Goal: Information Seeking & Learning: Learn about a topic

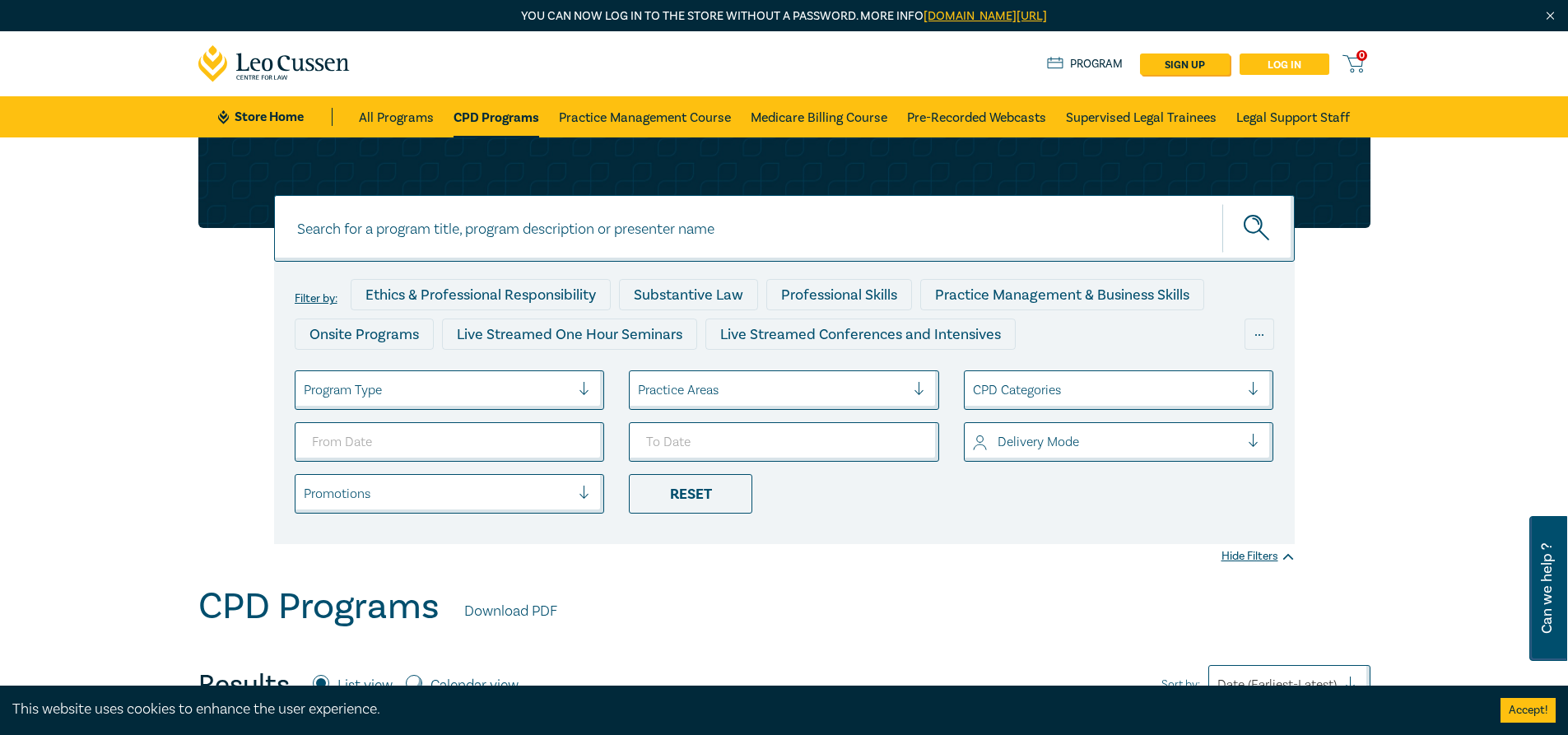
click at [1294, 62] on link "Log in" at bounding box center [1284, 64] width 90 height 21
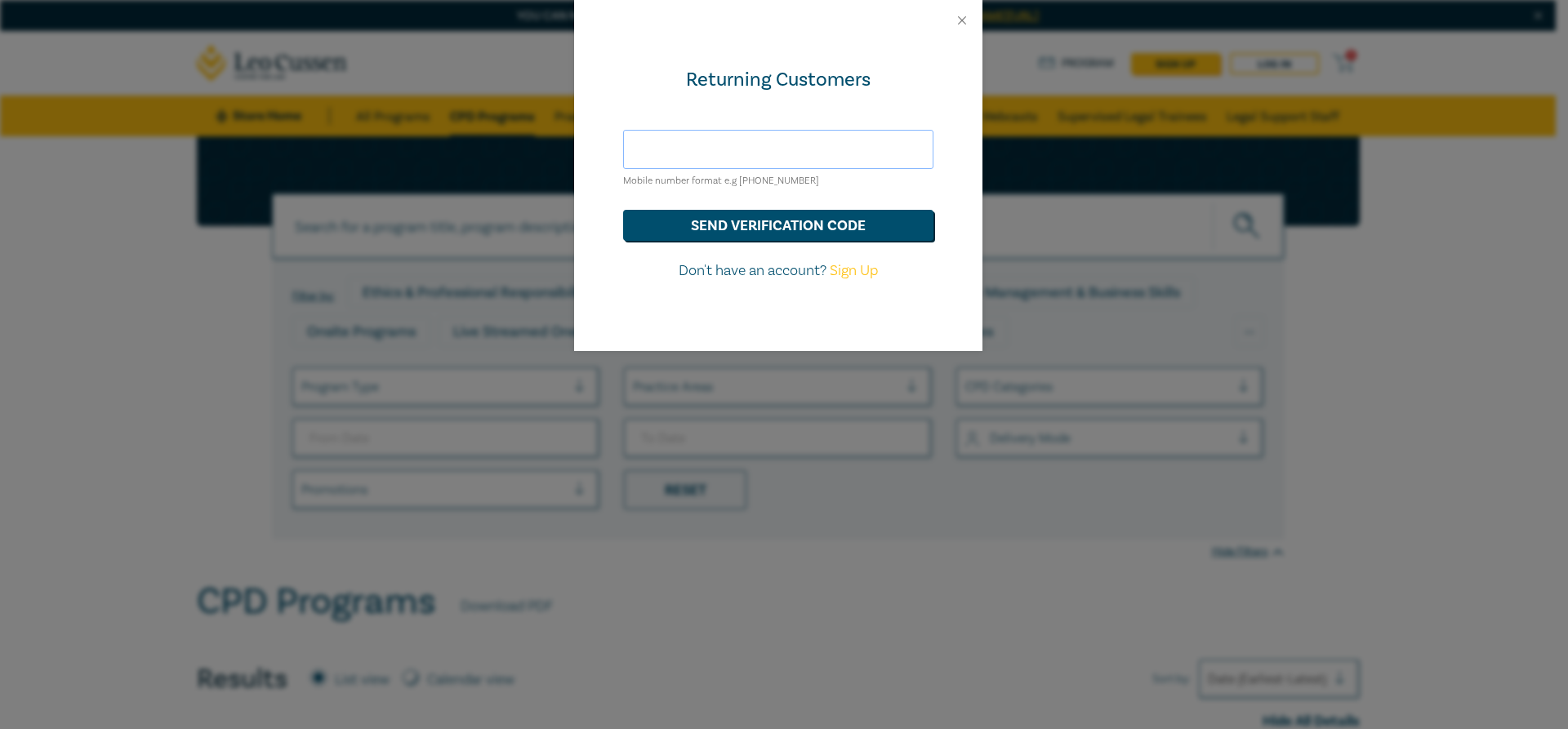
click at [643, 151] on input "text" at bounding box center [778, 149] width 310 height 39
type input "[EMAIL_ADDRESS][DOMAIN_NAME]"
click at [796, 222] on button "send verification code" at bounding box center [778, 226] width 310 height 31
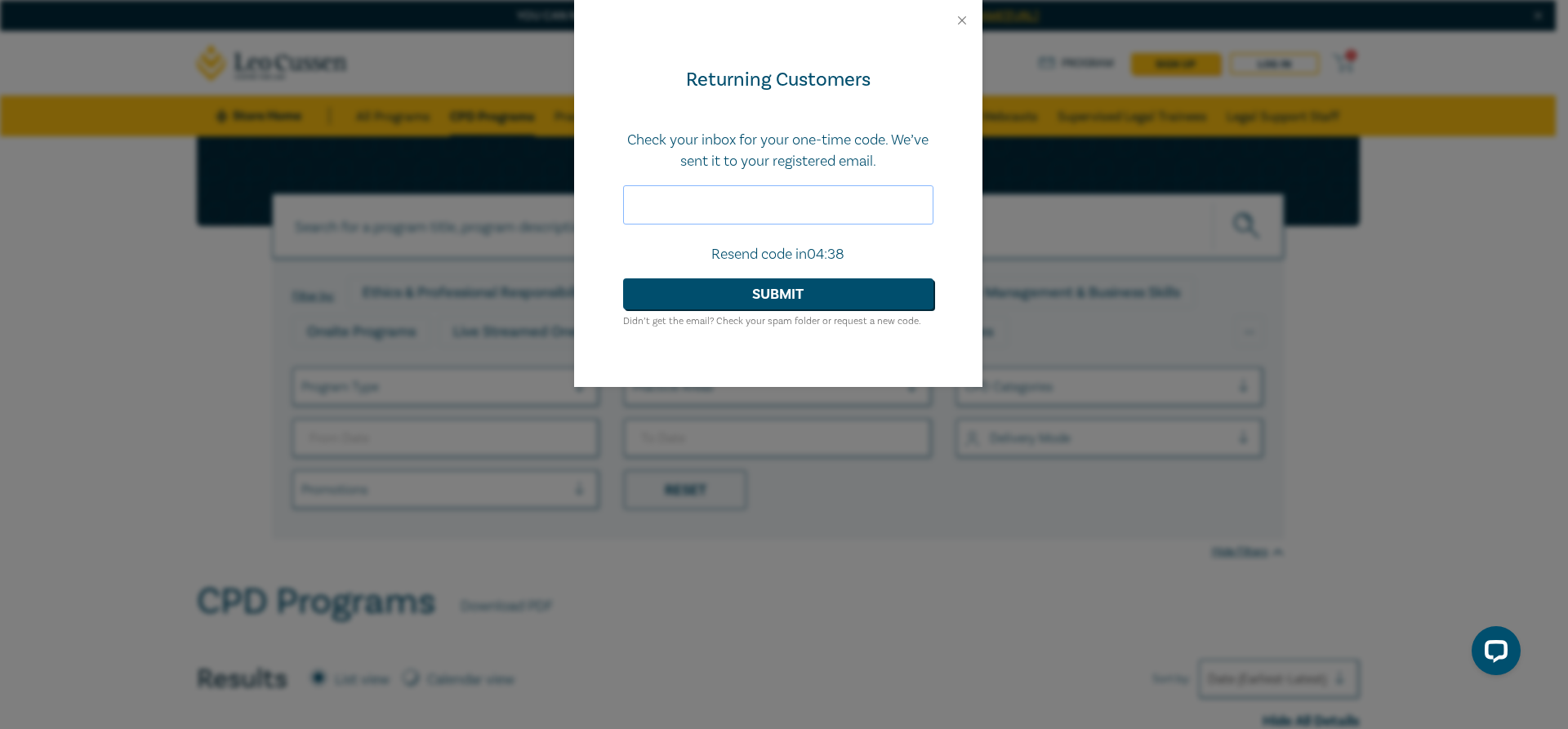
click at [799, 196] on input "text" at bounding box center [778, 205] width 310 height 39
paste input "206521"
type input "206521"
click at [749, 298] on button "Submit" at bounding box center [778, 294] width 310 height 31
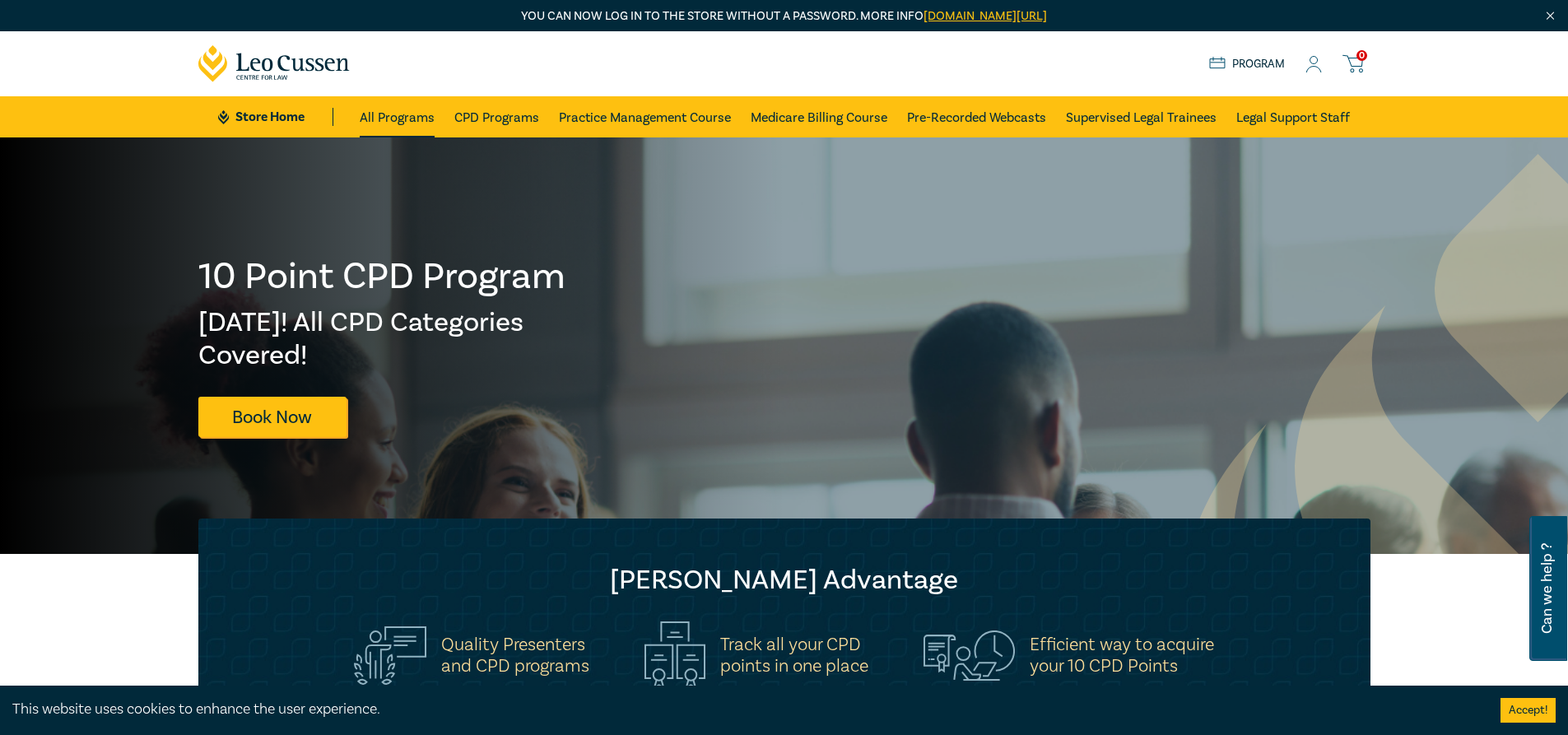
click at [405, 119] on link "All Programs" at bounding box center [397, 117] width 75 height 41
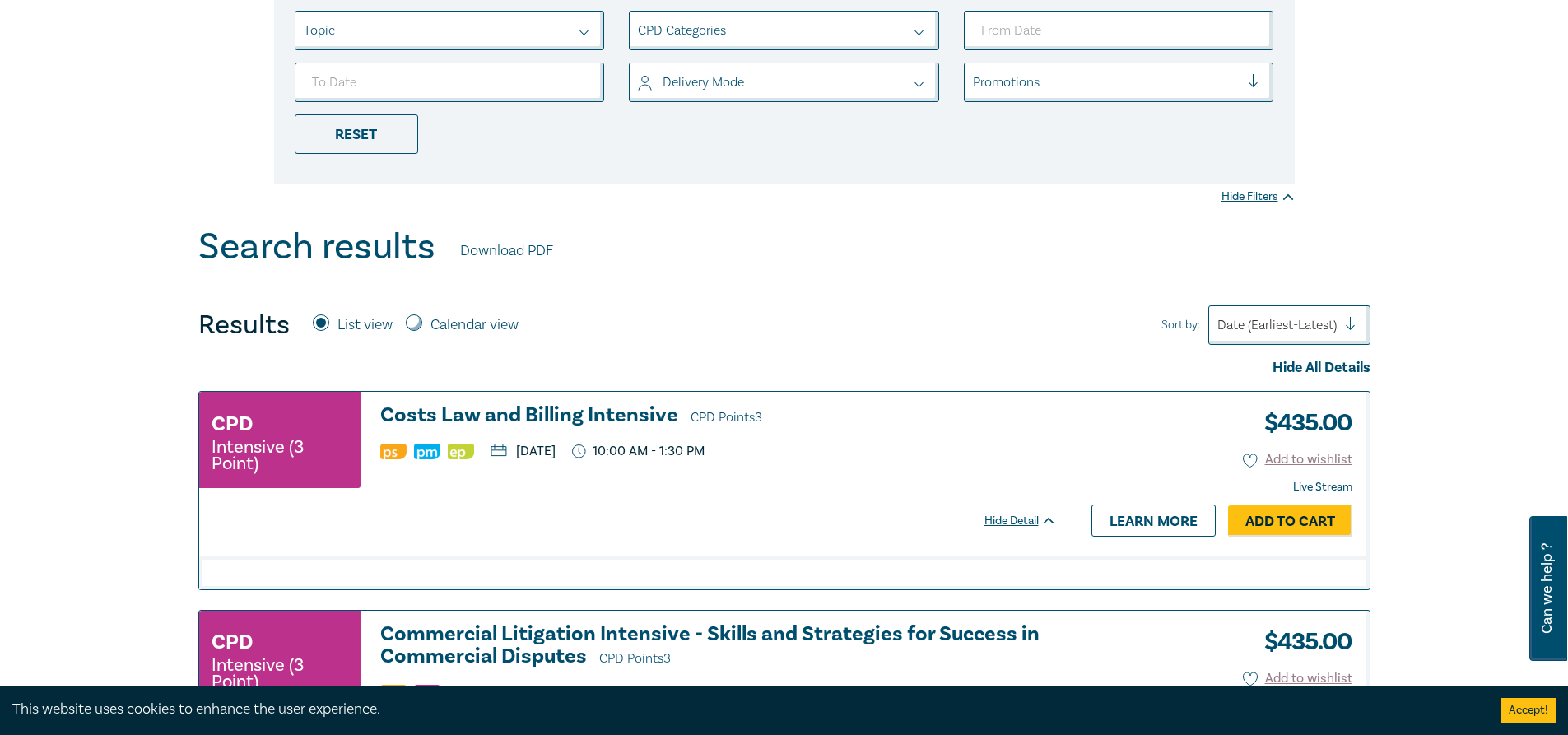
scroll to position [494, 0]
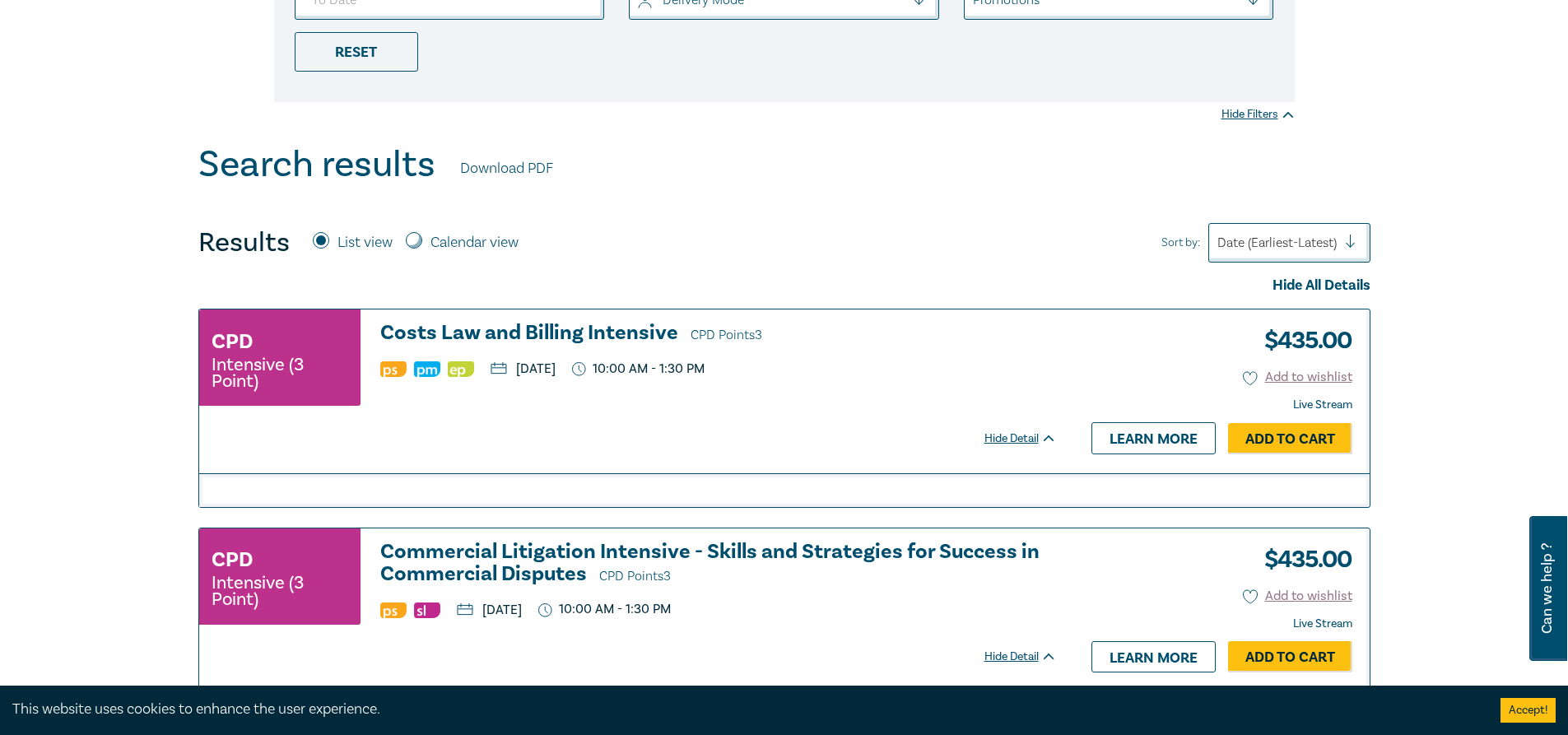
click at [1265, 247] on div at bounding box center [1277, 242] width 119 height 21
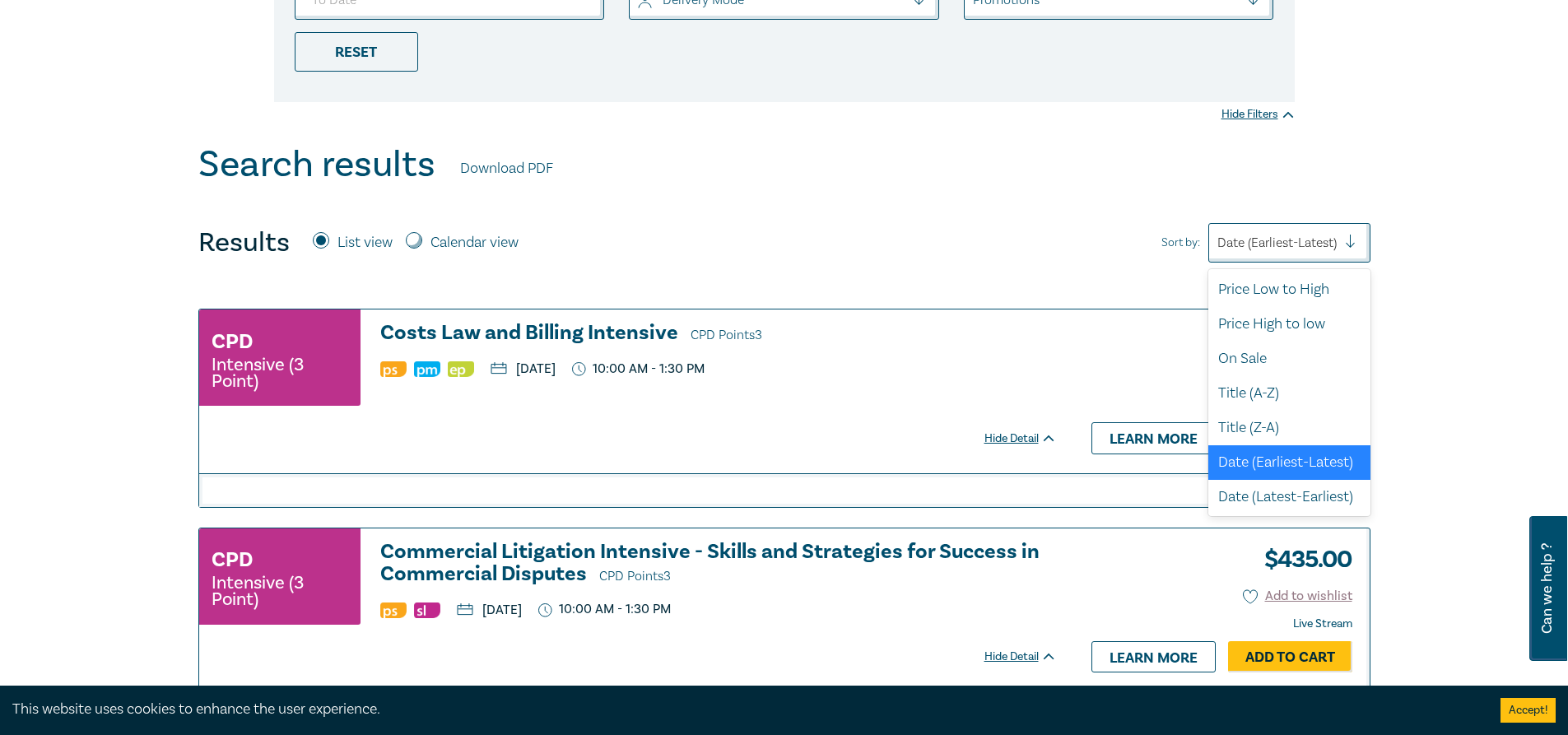
scroll to position [4, 0]
click at [1265, 295] on div "Price Low to High" at bounding box center [1289, 288] width 162 height 34
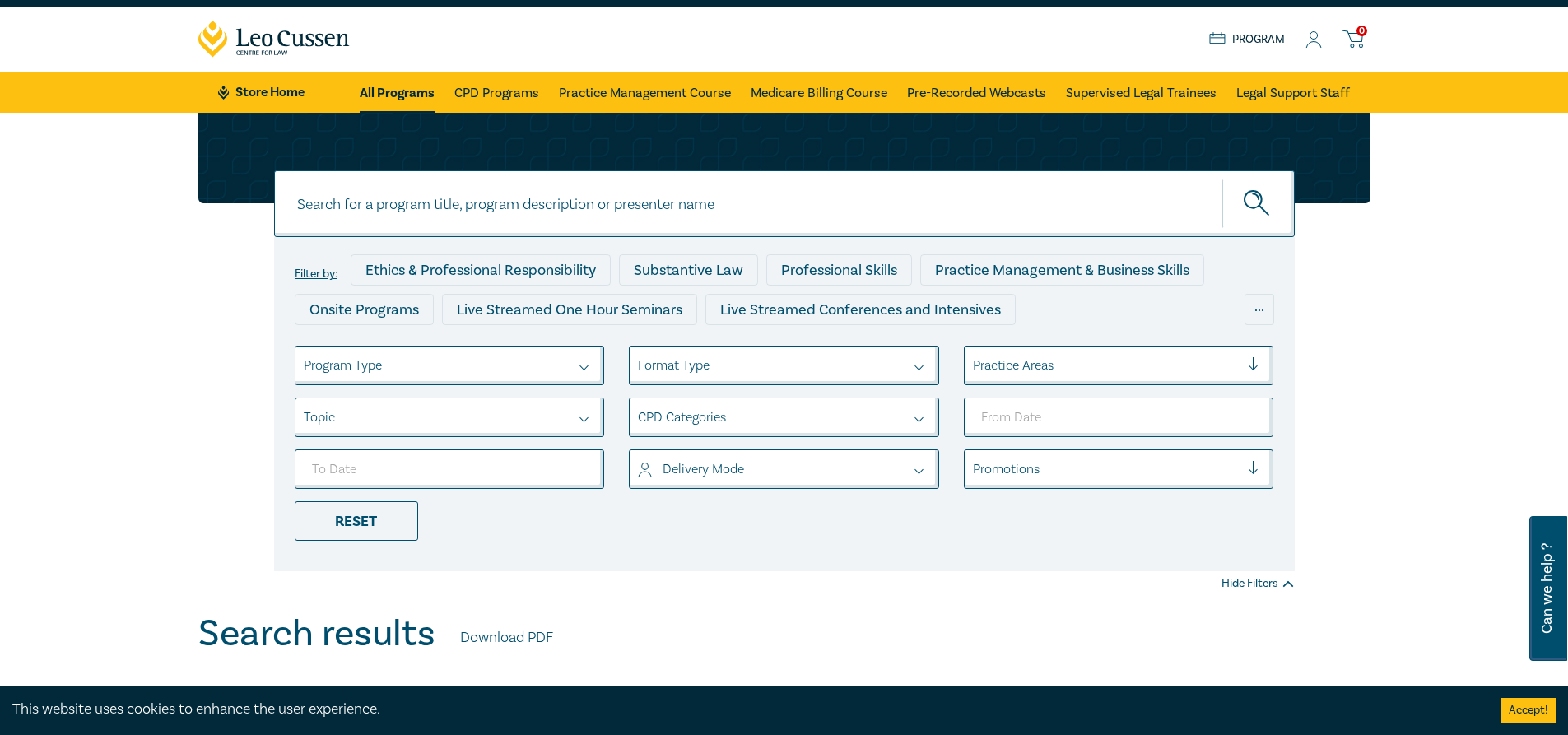
scroll to position [0, 0]
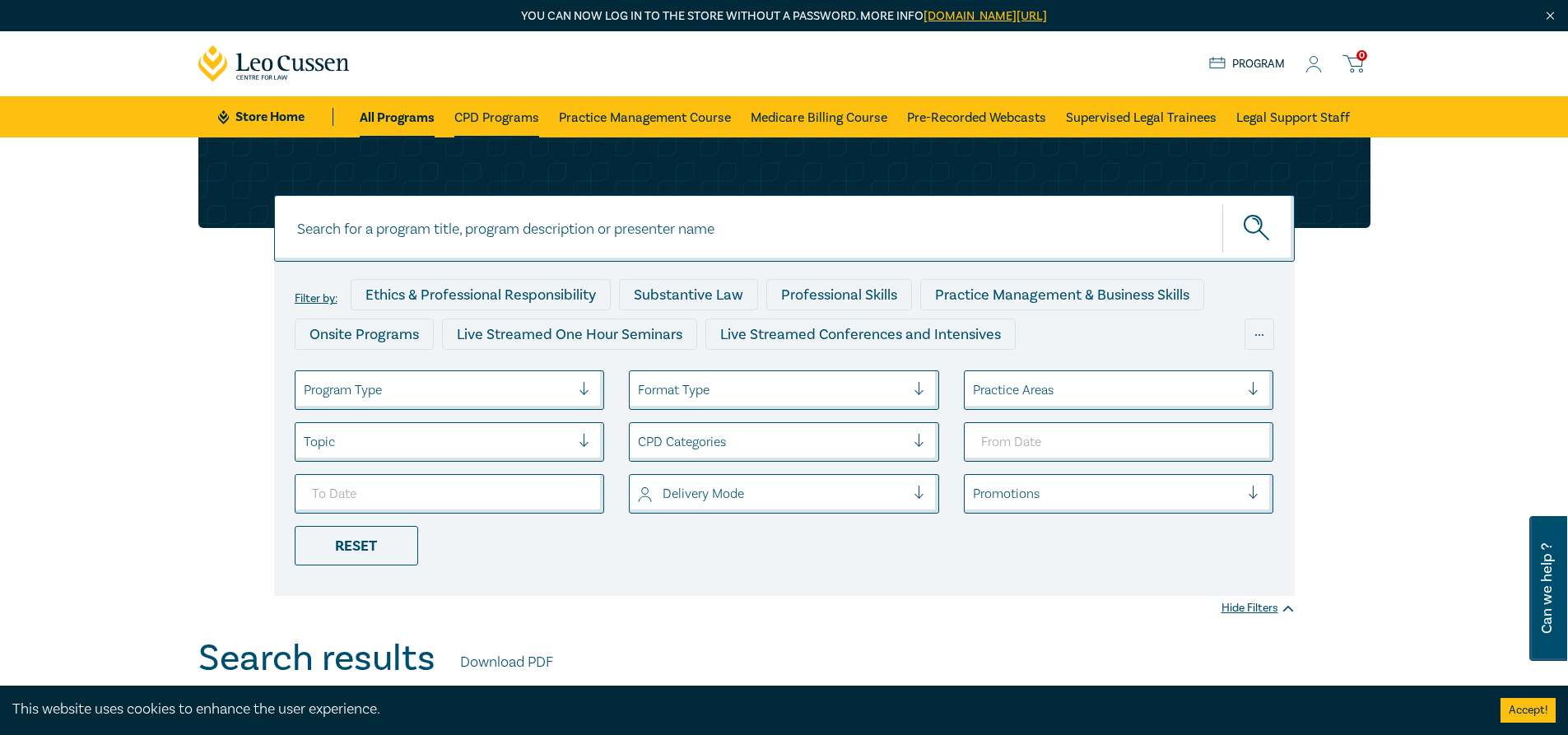
click at [493, 122] on link "CPD Programs" at bounding box center [496, 117] width 85 height 41
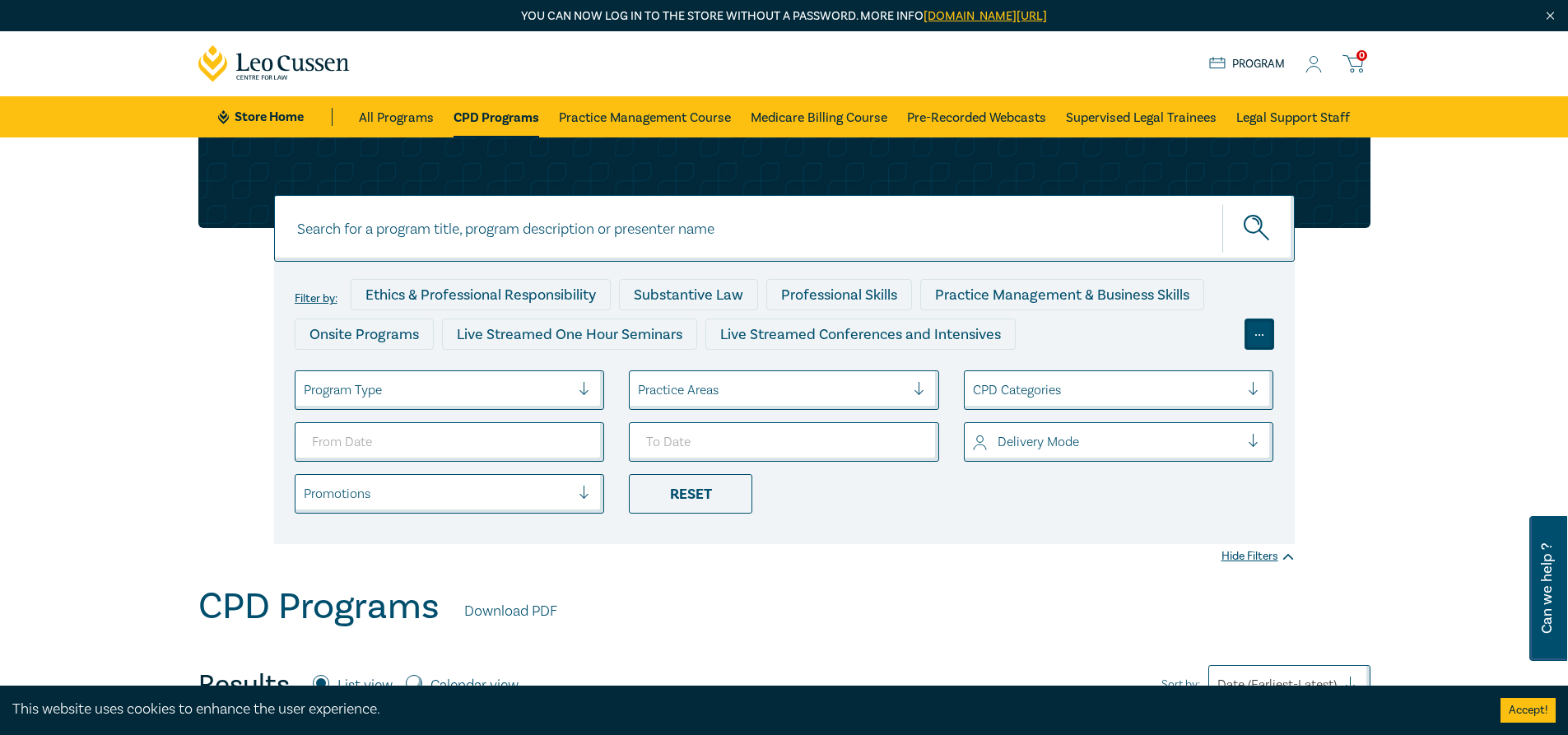
click at [1262, 336] on div "..." at bounding box center [1259, 335] width 30 height 32
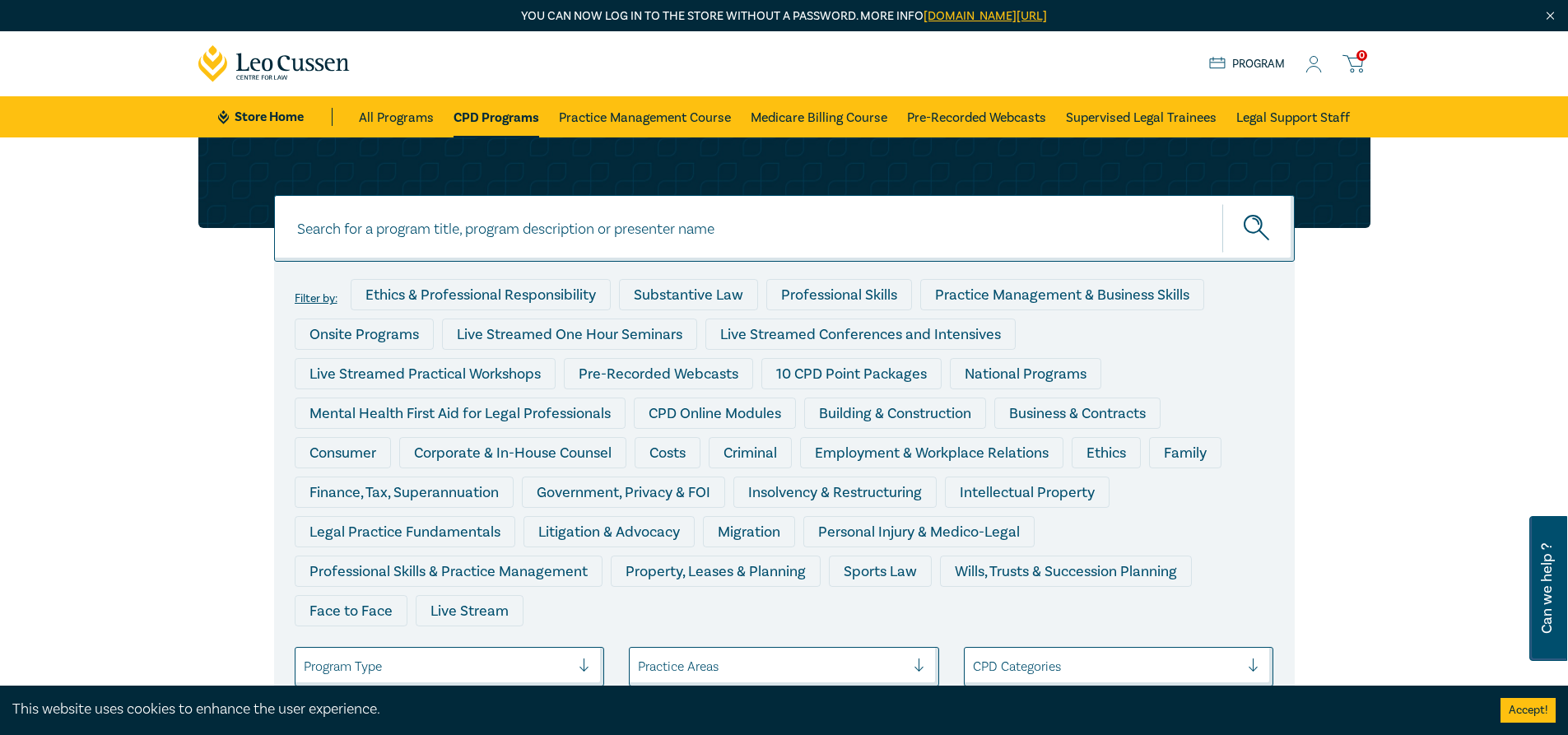
scroll to position [83, 0]
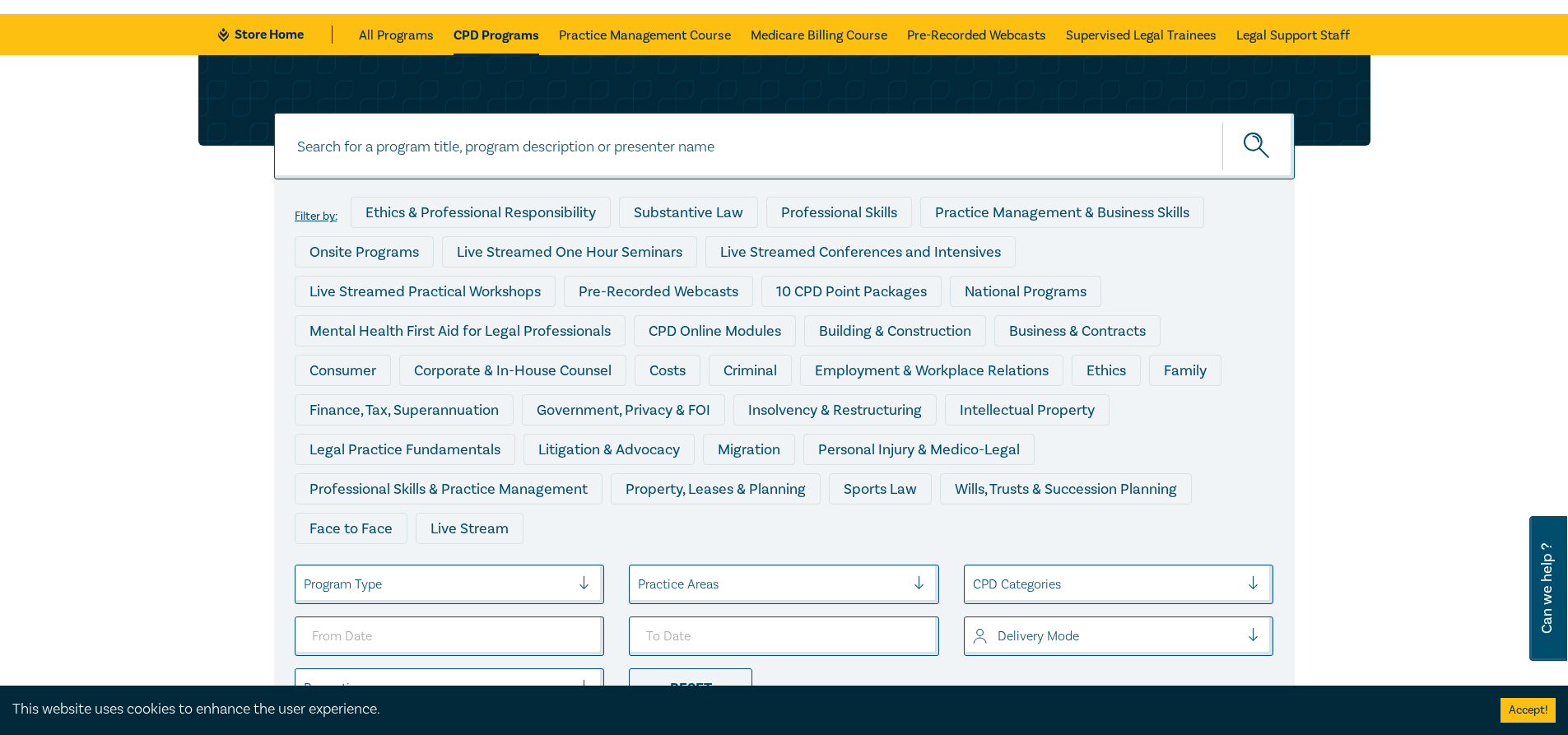
click at [470, 133] on input at bounding box center [784, 146] width 1020 height 67
type input "free"
click at [1222, 121] on button "submit" at bounding box center [1258, 146] width 72 height 50
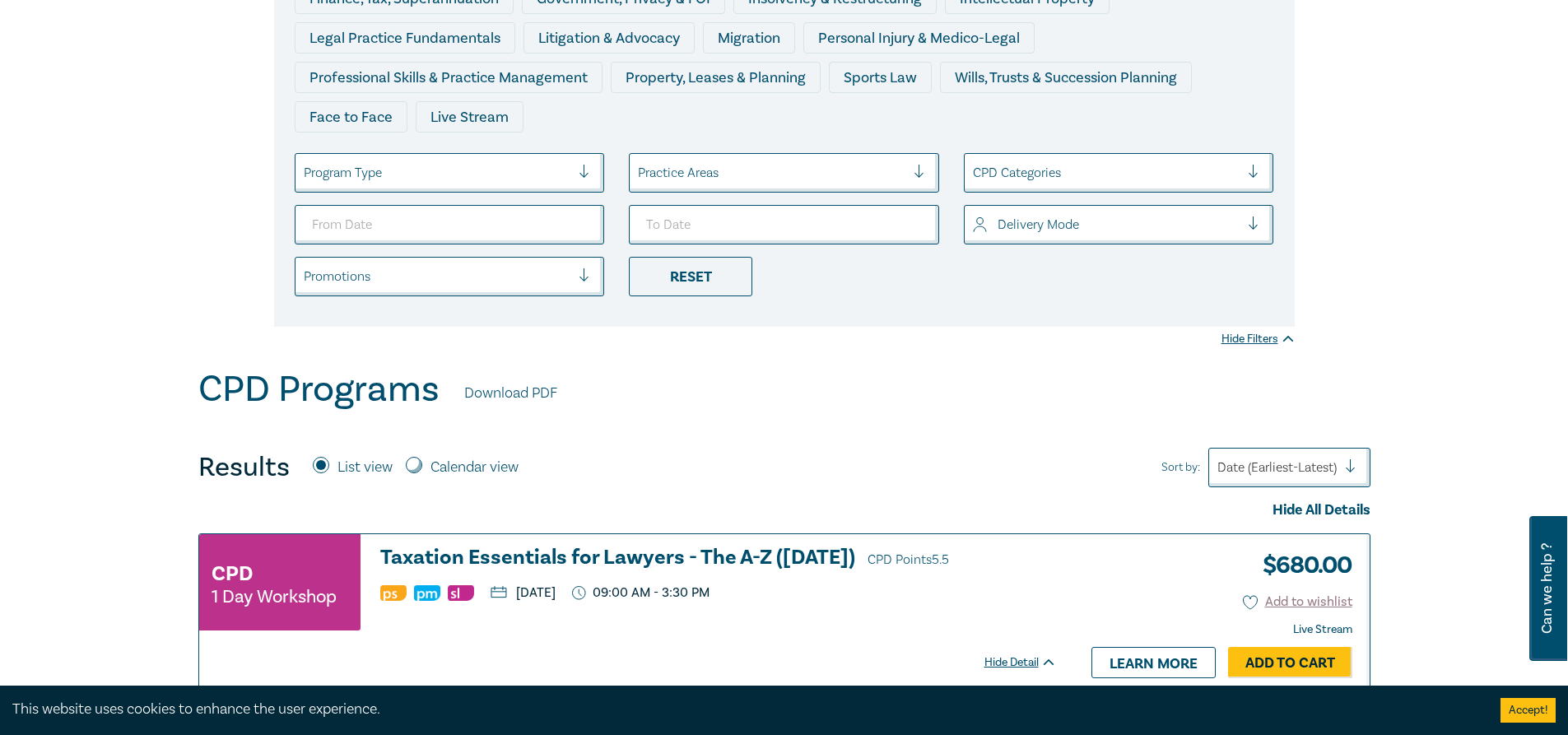
scroll to position [83, 0]
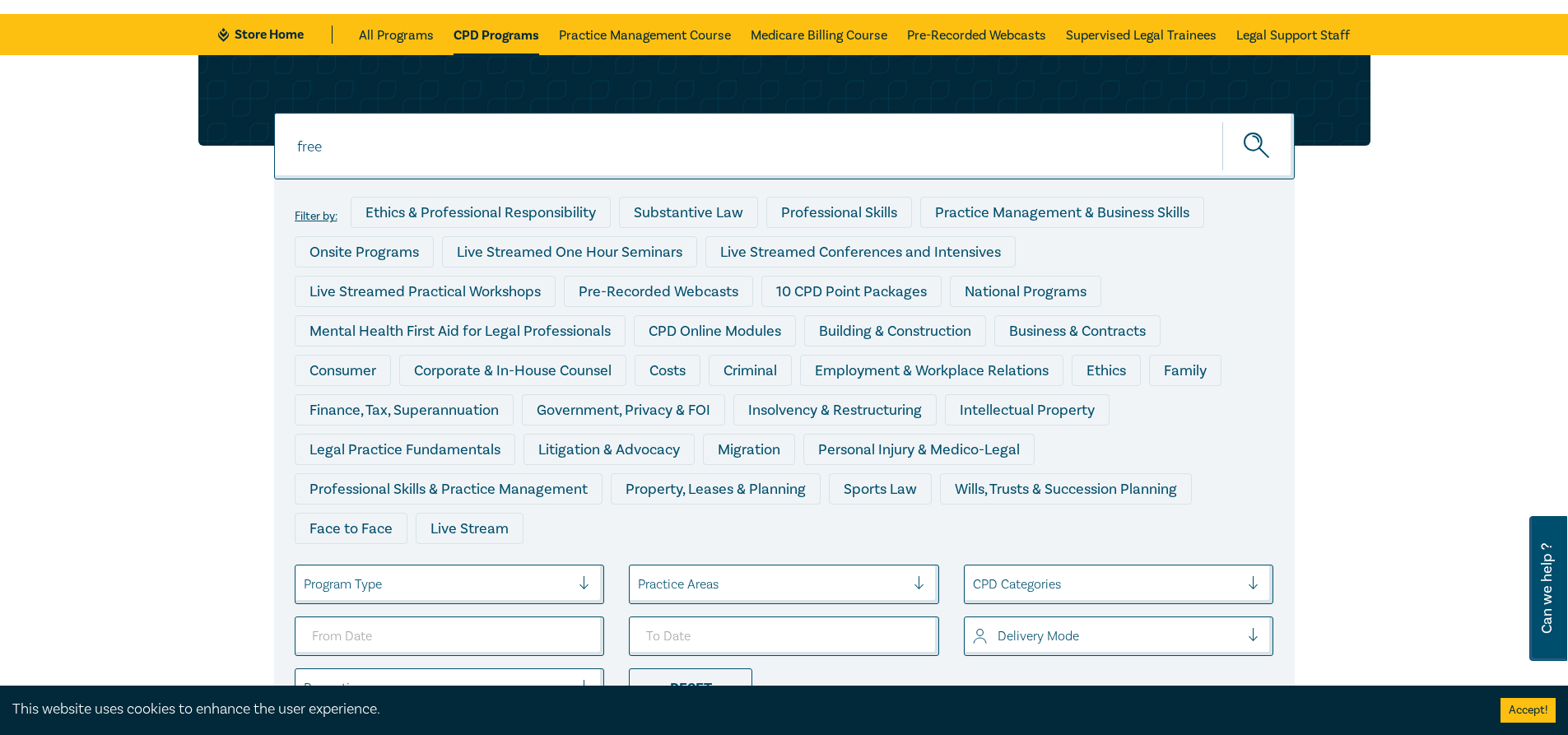
click at [1259, 143] on icon "submit" at bounding box center [1257, 147] width 29 height 29
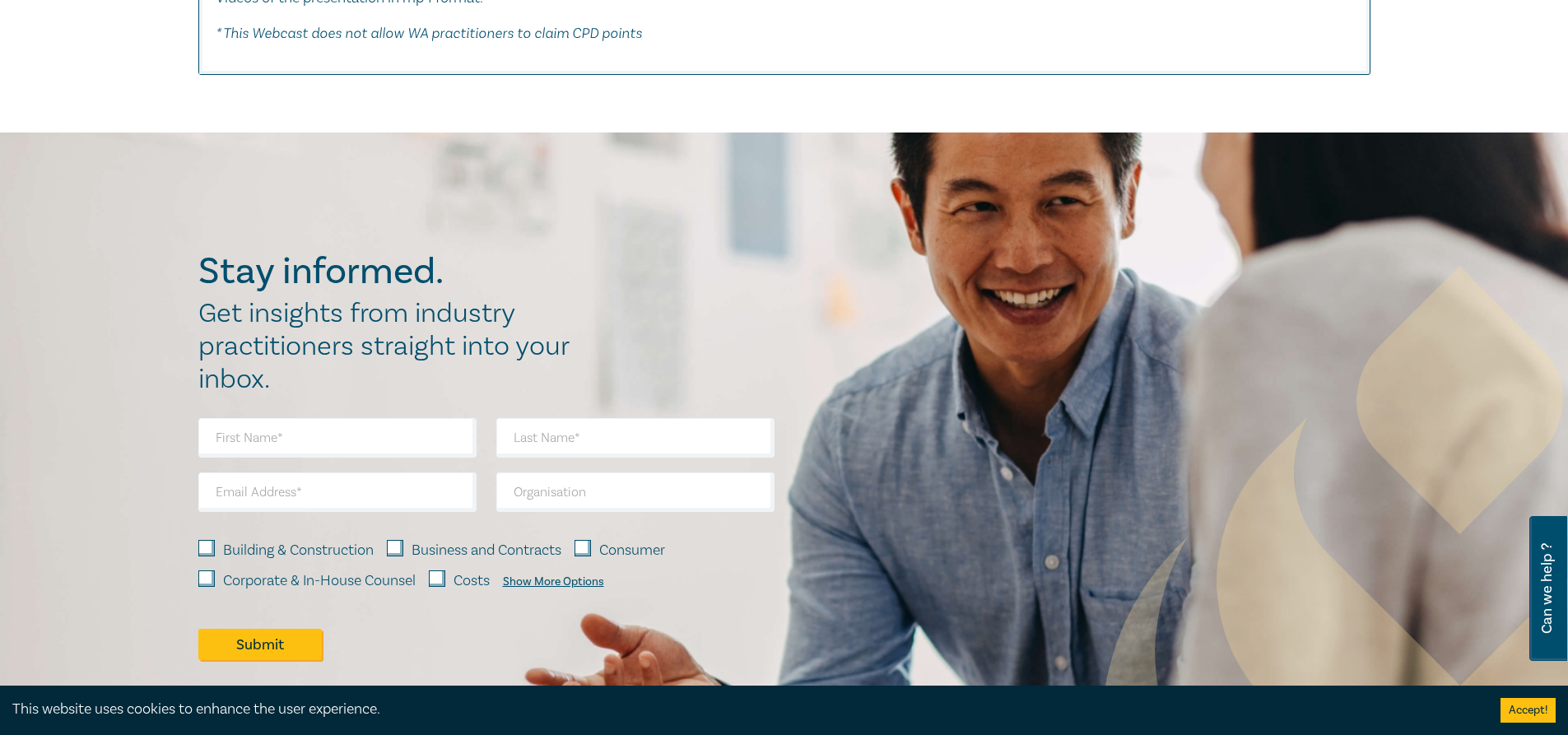
scroll to position [5350, 0]
